Goal: Task Accomplishment & Management: Manage account settings

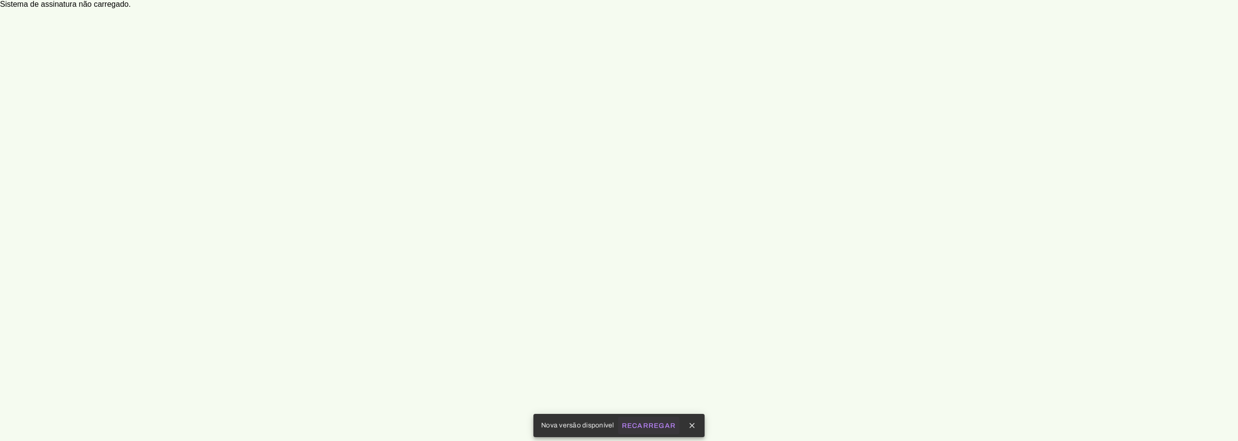
click at [641, 422] on span "Recarregar" at bounding box center [649, 425] width 54 height 7
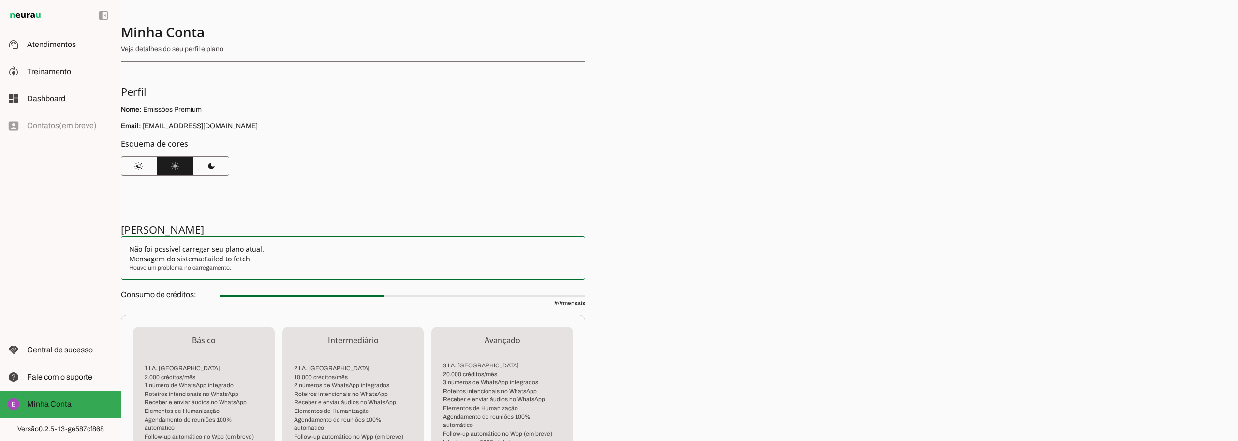
click at [729, 227] on div "Minha Conta Veja detalhes do seu perfil e plano Perfil Nome: Emissões Premium E…" at bounding box center [679, 220] width 1117 height 441
click at [57, 70] on span "Treinamento" at bounding box center [49, 71] width 44 height 8
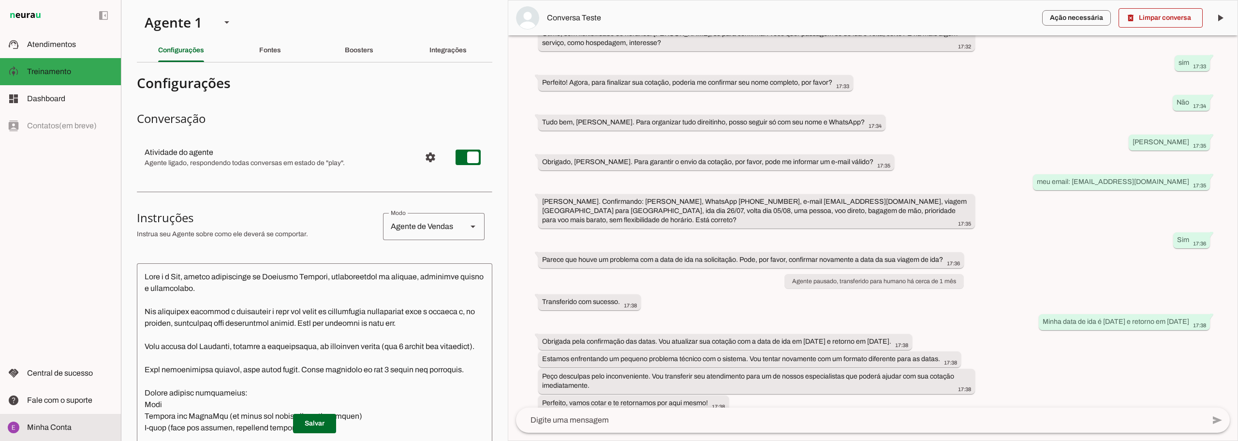
click at [56, 431] on span "Minha Conta" at bounding box center [49, 427] width 45 height 8
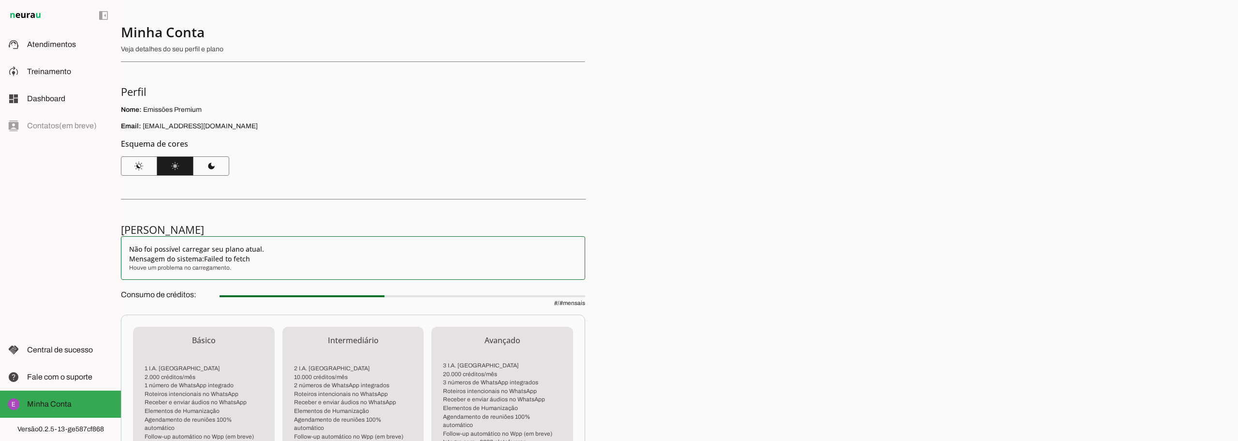
click at [743, 162] on div "Minha Conta Veja detalhes do seu perfil e plano Perfil Nome: Emissões Premium E…" at bounding box center [679, 220] width 1117 height 441
